Goal: Task Accomplishment & Management: Manage account settings

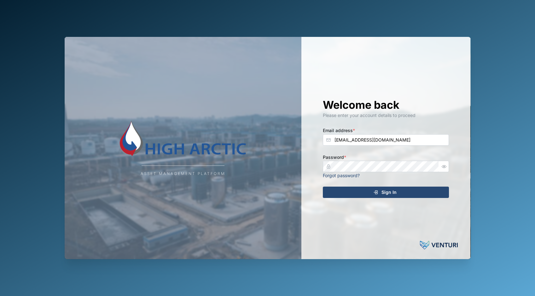
click at [373, 194] on div "Sign In" at bounding box center [385, 192] width 116 height 11
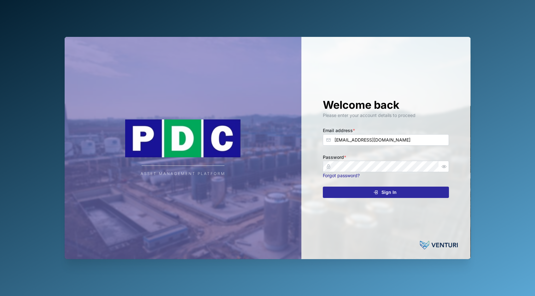
click at [378, 190] on icon "submit" at bounding box center [375, 192] width 5 height 5
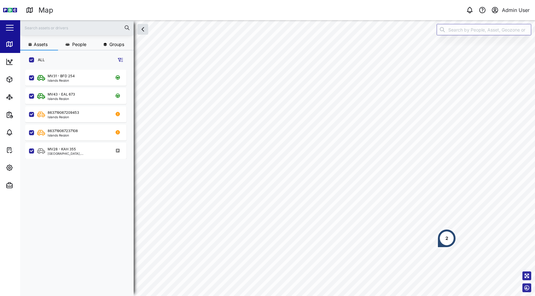
scroll to position [219, 99]
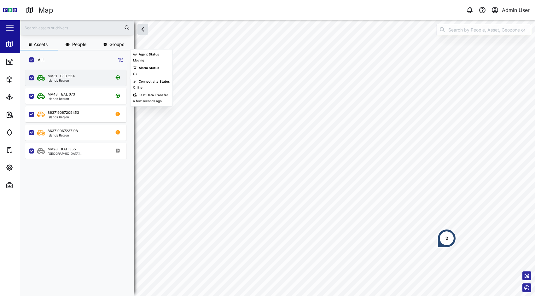
click at [75, 79] on div "MV31 - BFD 254 Islands Region" at bounding box center [79, 77] width 85 height 9
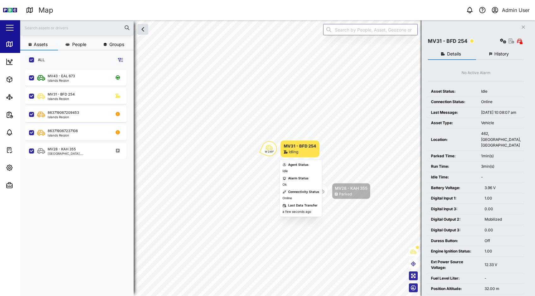
click at [266, 152] on div "W 249°" at bounding box center [269, 151] width 9 height 3
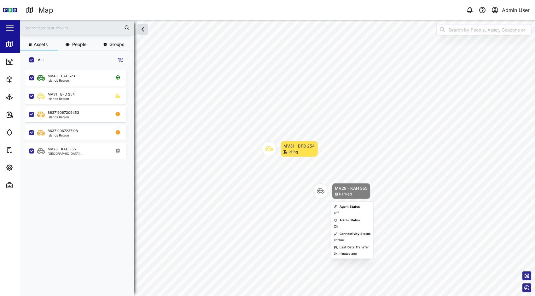
click at [322, 190] on icon "Map marker" at bounding box center [321, 191] width 8 height 5
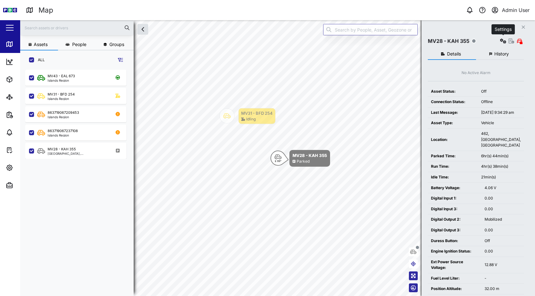
click at [499, 42] on button "button" at bounding box center [503, 41] width 9 height 9
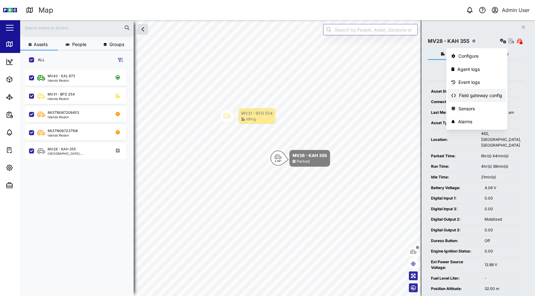
click at [481, 98] on div "Field gateway config" at bounding box center [480, 95] width 43 height 7
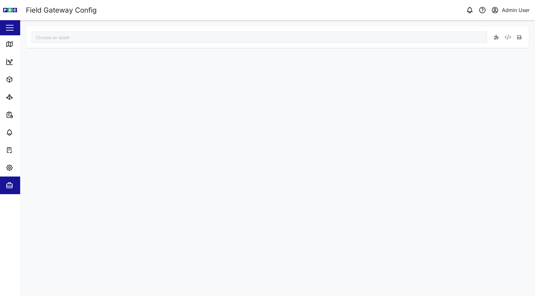
type input "MV28 - KAH 355"
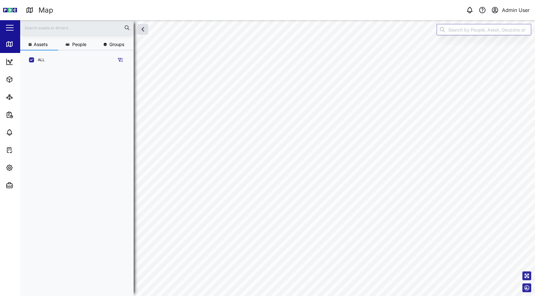
scroll to position [5, 5]
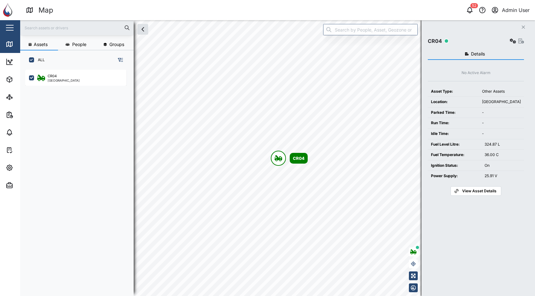
scroll to position [219, 99]
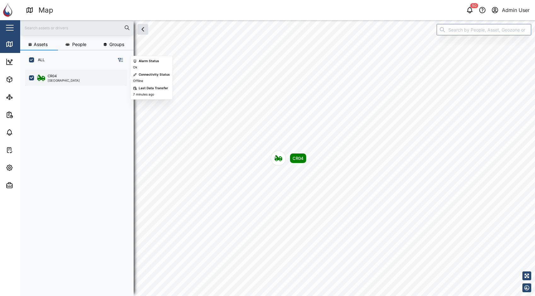
click at [83, 82] on div "CR04 [GEOGRAPHIC_DATA]" at bounding box center [79, 77] width 85 height 9
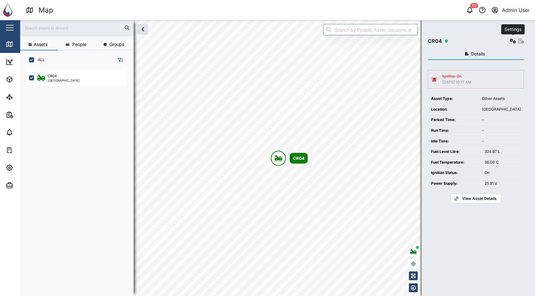
click at [512, 41] on icon "button" at bounding box center [513, 40] width 6 height 5
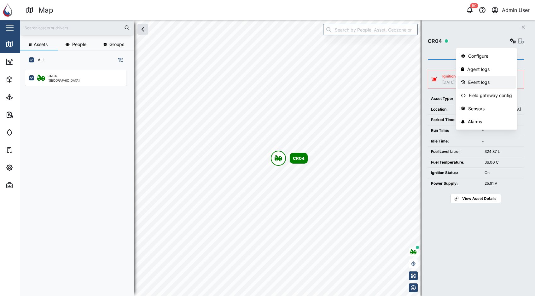
click at [502, 78] on link "Event logs" at bounding box center [487, 82] width 58 height 13
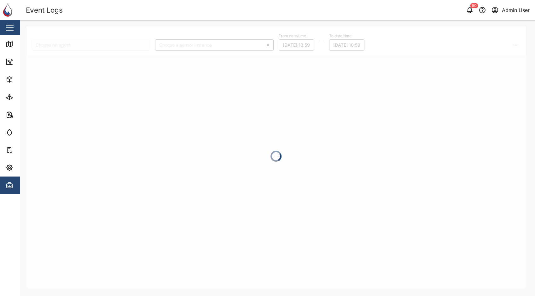
type input "CR04"
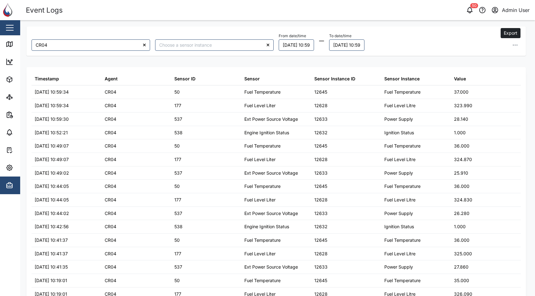
click at [514, 46] on button "button" at bounding box center [515, 44] width 11 height 11
click at [484, 85] on button "Export all as CSV" at bounding box center [472, 87] width 80 height 11
click at [370, 25] on div "CR04 From date/time 08/10/2025 10:59 To date/time 09/10/2025 11:01 Export data …" at bounding box center [277, 26] width 515 height 13
click at [306, 47] on button "08/10/2025 10:59" at bounding box center [296, 44] width 35 height 11
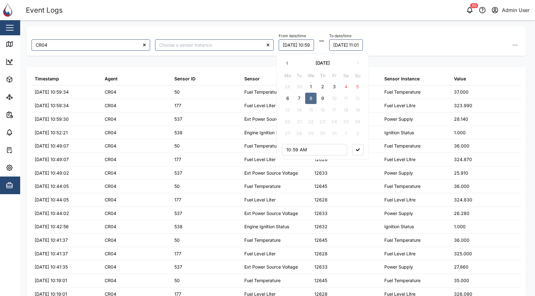
click at [326, 88] on button "2" at bounding box center [322, 86] width 11 height 11
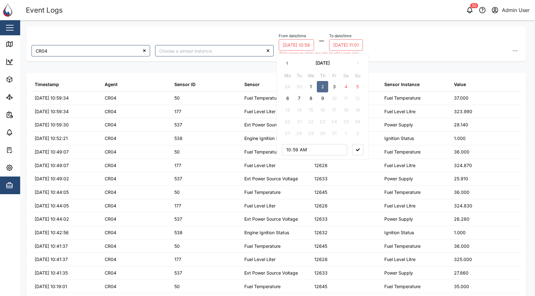
click at [336, 87] on button "3" at bounding box center [334, 86] width 11 height 11
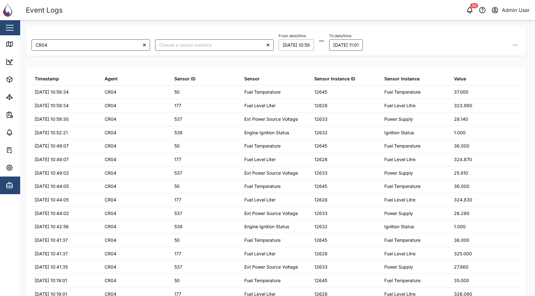
click at [415, 35] on div "From date/time 03/10/2025 10:59 October 2025 Mo Tu We Th Fr Sa Su 29 30 1 2 3 4…" at bounding box center [400, 41] width 242 height 19
click at [513, 46] on icon "button" at bounding box center [515, 45] width 6 height 6
click at [494, 90] on button "Export all as CSV" at bounding box center [472, 87] width 80 height 11
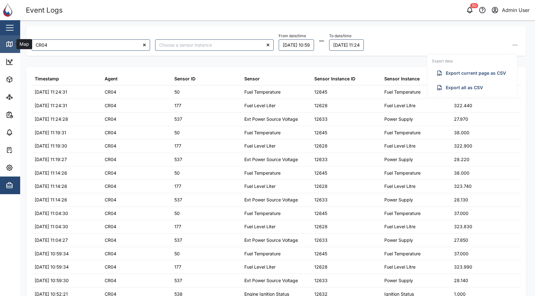
click at [13, 43] on icon at bounding box center [10, 44] width 8 height 8
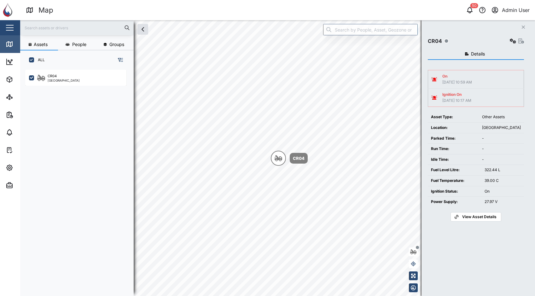
scroll to position [219, 99]
click at [11, 165] on icon "button" at bounding box center [10, 168] width 8 height 8
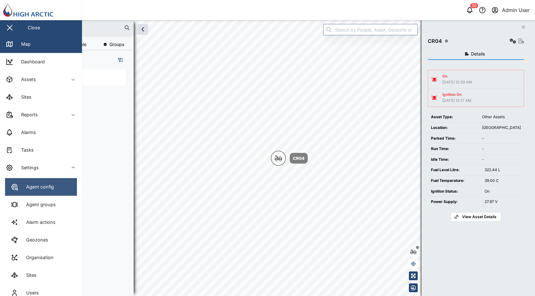
click at [47, 189] on div "Agent config" at bounding box center [37, 187] width 32 height 7
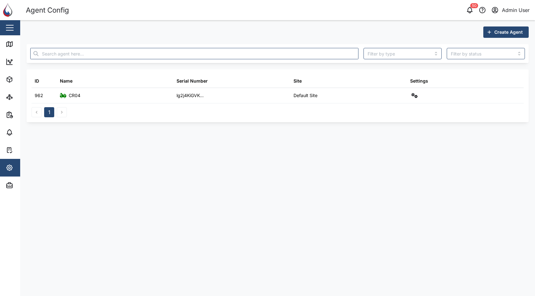
click at [402, 10] on div "50 Admin User" at bounding box center [409, 10] width 252 height 9
